Goal: Task Accomplishment & Management: Complete application form

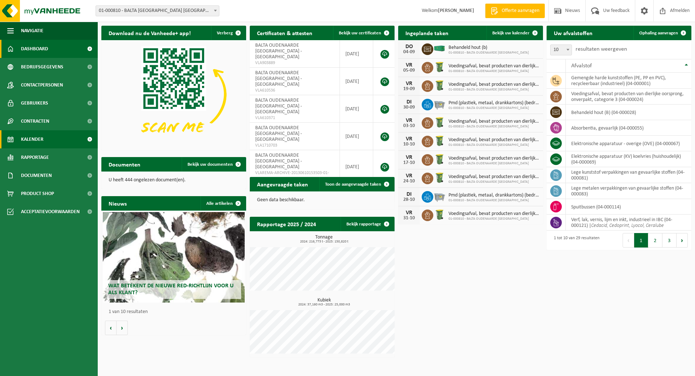
click at [40, 138] on span "Kalender" at bounding box center [32, 139] width 22 height 18
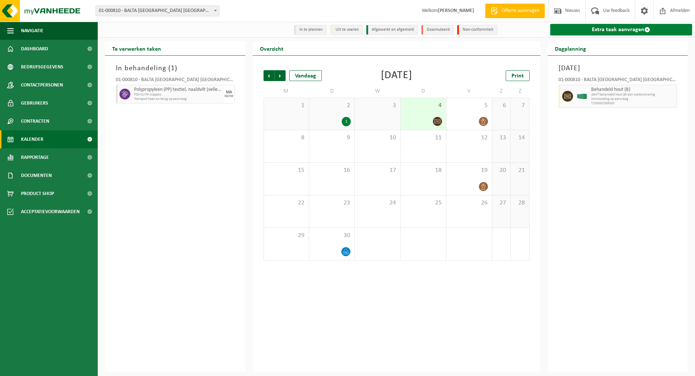
click at [618, 27] on link "Extra taak aanvragen" at bounding box center [621, 30] width 142 height 12
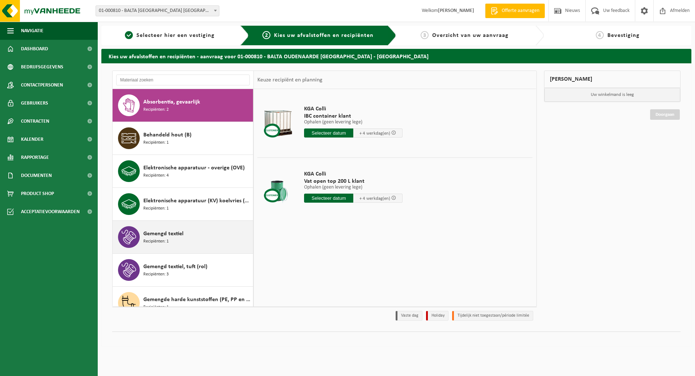
click at [209, 232] on div "Gemengd textiel Recipiënten: 1" at bounding box center [197, 237] width 108 height 22
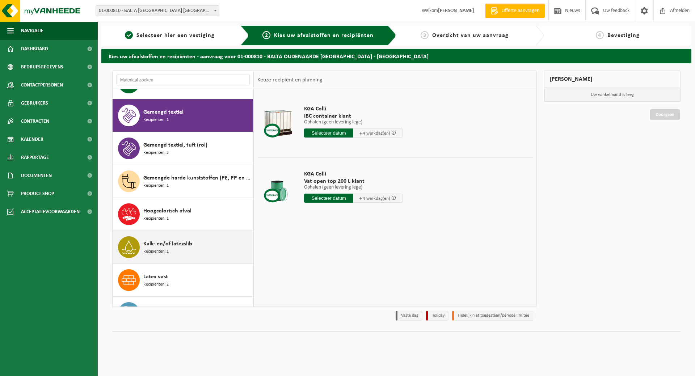
scroll to position [132, 0]
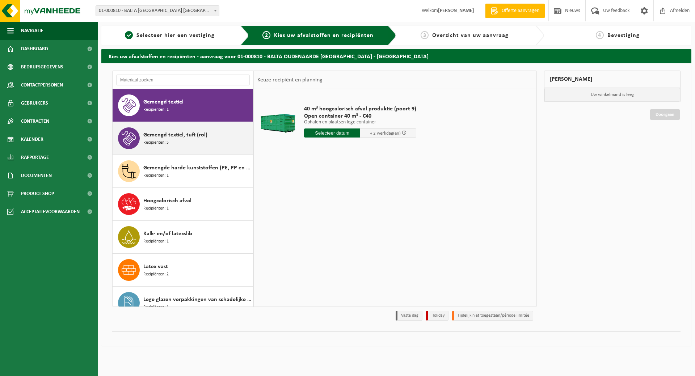
click at [169, 139] on div "Gemengd textiel, tuft (rol) Recipiënten: 3" at bounding box center [197, 138] width 108 height 22
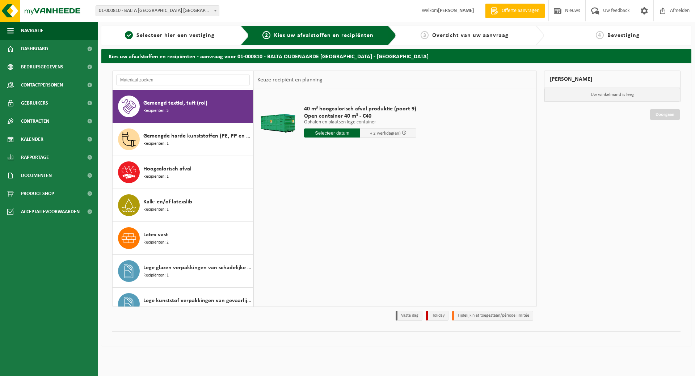
scroll to position [165, 0]
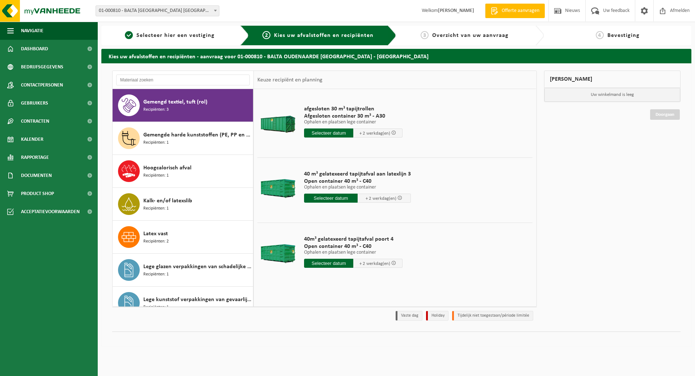
click at [339, 129] on input "text" at bounding box center [328, 132] width 49 height 9
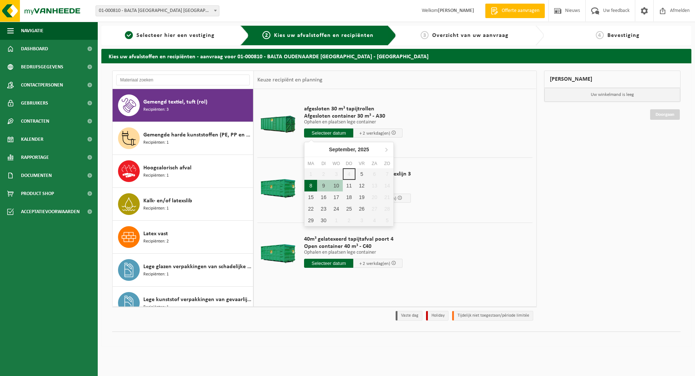
click at [312, 182] on div "8" at bounding box center [310, 186] width 13 height 12
type input "Van 2025-09-08"
type input "2025-09-08"
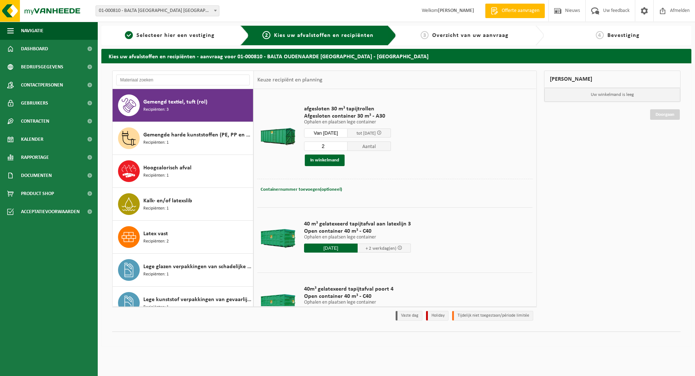
type input "2"
click at [347, 145] on input "2" at bounding box center [325, 146] width 43 height 9
click at [329, 159] on button "In winkelmand" at bounding box center [325, 161] width 40 height 12
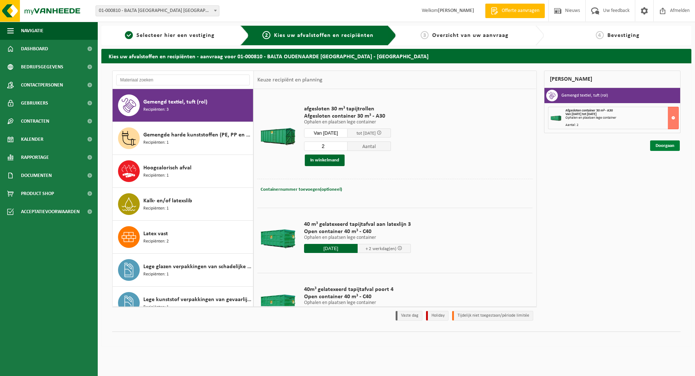
click at [666, 144] on link "Doorgaan" at bounding box center [665, 145] width 30 height 10
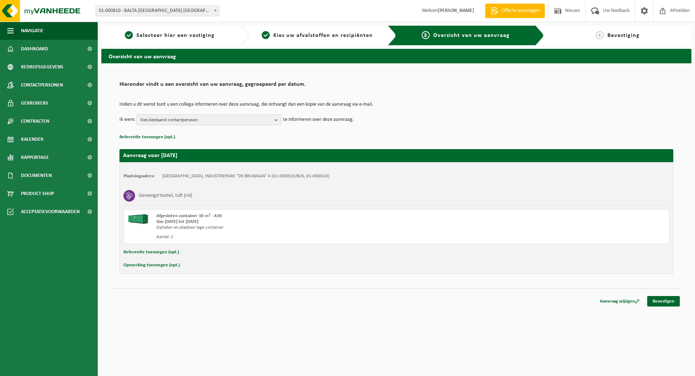
click at [276, 116] on b "button" at bounding box center [277, 120] width 7 height 10
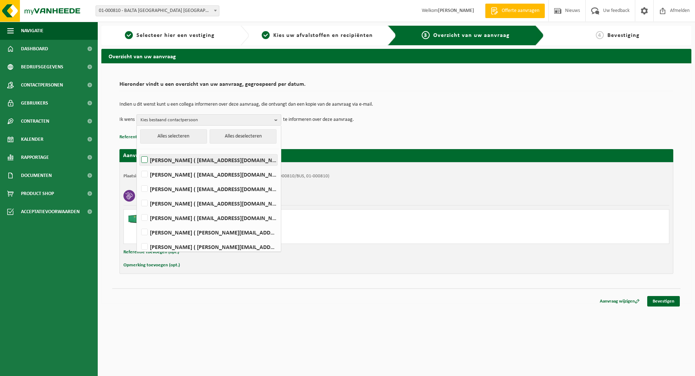
click at [224, 156] on label "Dary Cnockaert ( dary.cnockaert@baltagroup.com )" at bounding box center [209, 160] width 138 height 11
click at [139, 151] on input "Dary Cnockaert ( dary.cnockaert@baltagroup.com )" at bounding box center [138, 151] width 0 height 0
checkbox input "true"
click at [213, 186] on label "MARGA DUJARDIN ( marga.dujardin@baltagroup.com )" at bounding box center [209, 188] width 138 height 11
click at [139, 180] on input "MARGA DUJARDIN ( marga.dujardin@baltagroup.com )" at bounding box center [138, 179] width 0 height 0
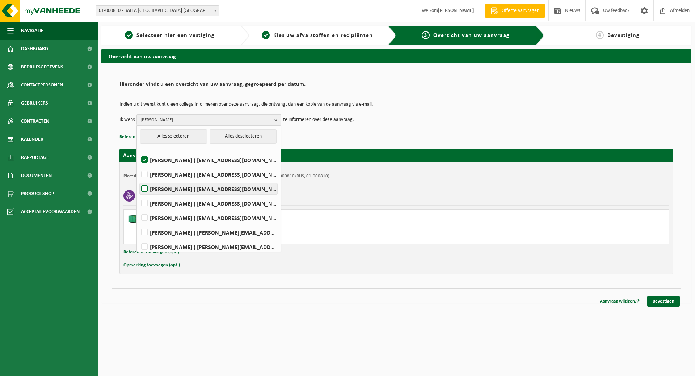
checkbox input "true"
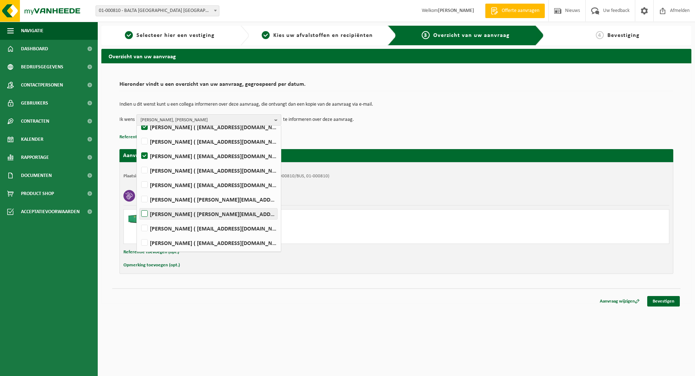
click at [216, 217] on label "Jonas Vandefonteyne ( jonas.vandefonteyne@captiqs.com )" at bounding box center [209, 213] width 138 height 11
click at [139, 205] on input "Jonas Vandefonteyne ( jonas.vandefonteyne@captiqs.com )" at bounding box center [138, 204] width 0 height 0
checkbox input "true"
click at [215, 170] on label "Jasmien Pieters ( jasmien.pieters@baltagroup.com )" at bounding box center [209, 170] width 138 height 11
click at [139, 161] on input "Jasmien Pieters ( jasmien.pieters@baltagroup.com )" at bounding box center [138, 161] width 0 height 0
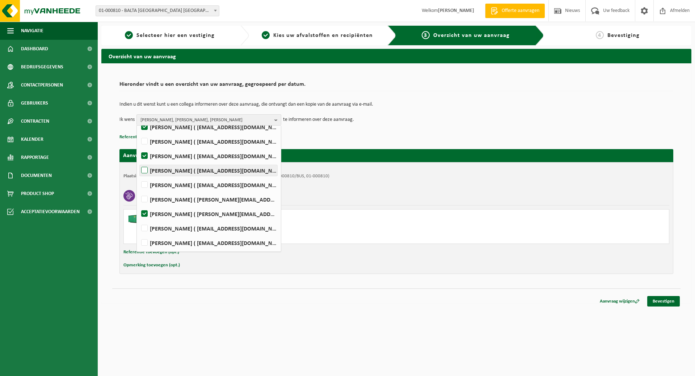
checkbox input "true"
click at [211, 242] on label "Koen Windels ( koen.windels@baltagroup.com )" at bounding box center [209, 242] width 138 height 11
click at [139, 234] on input "Koen Windels ( koen.windels@baltagroup.com )" at bounding box center [138, 233] width 0 height 0
checkbox input "true"
click at [498, 218] on div "Afgesloten container 30 m³ - A30 Van 2025-09-08 tot 2025-09-10 Ophalen en plaat…" at bounding box center [396, 226] width 546 height 35
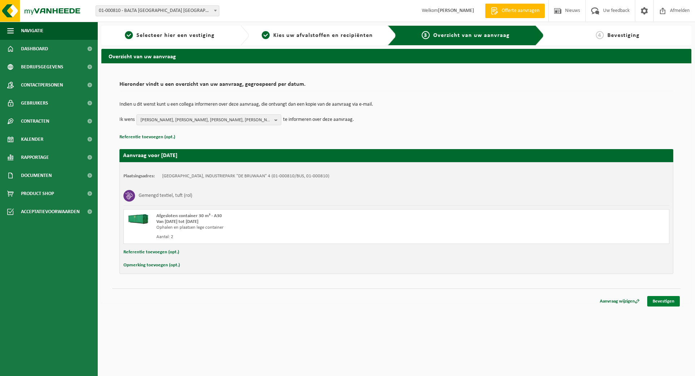
click at [665, 298] on link "Bevestigen" at bounding box center [663, 301] width 33 height 10
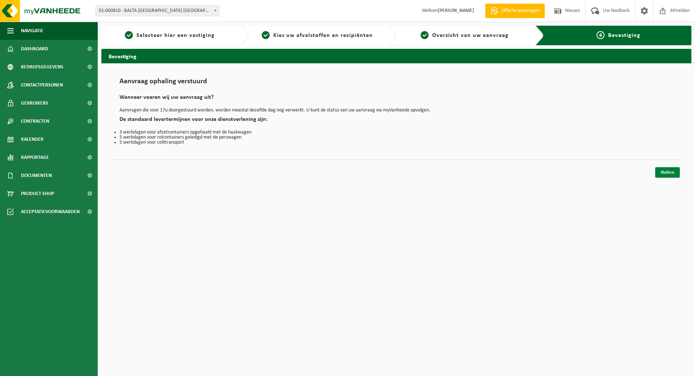
click at [660, 170] on link "Sluiten" at bounding box center [667, 172] width 25 height 10
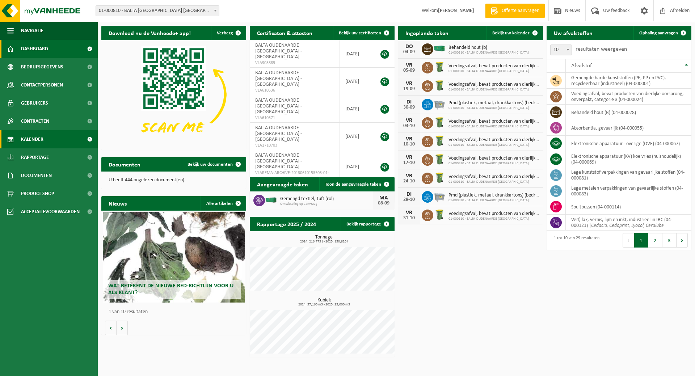
click at [45, 138] on link "Kalender" at bounding box center [49, 139] width 98 height 18
